Goal: Information Seeking & Learning: Find specific fact

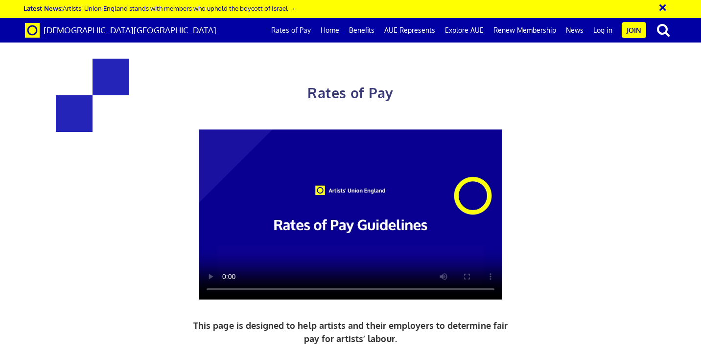
scroll to position [0, 5]
click at [636, 265] on div "Rates of Pay This page is designed to help artists and their employers to deter…" at bounding box center [350, 252] width 715 height 484
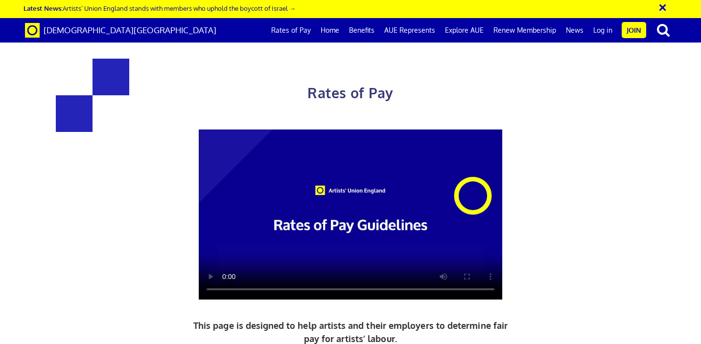
drag, startPoint x: 330, startPoint y: 190, endPoint x: 334, endPoint y: 195, distance: 5.6
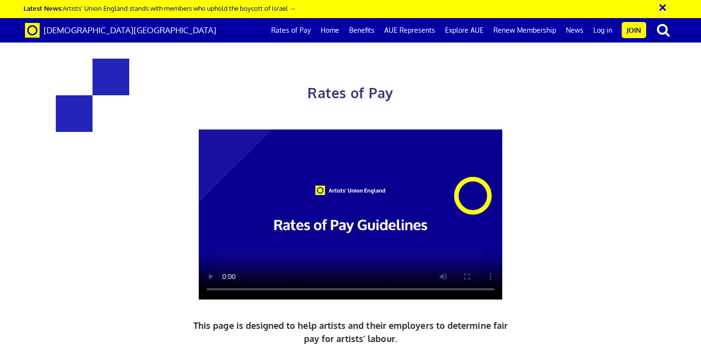
scroll to position [975, 0]
